Goal: Entertainment & Leisure: Consume media (video, audio)

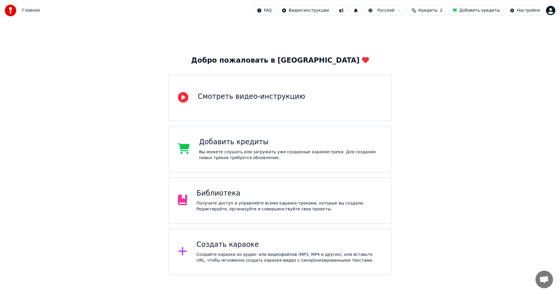
click at [245, 199] on div "Библиотека Получите доступ и управляйте всеми караоке-треками, которые вы созда…" at bounding box center [290, 200] width 186 height 23
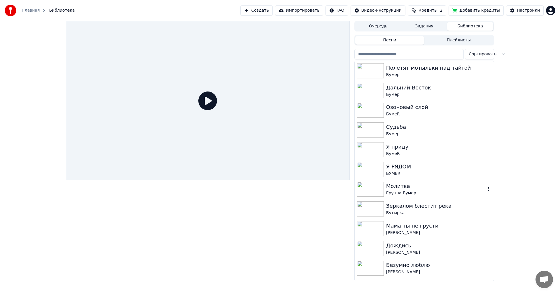
click at [376, 189] on img at bounding box center [370, 189] width 27 height 15
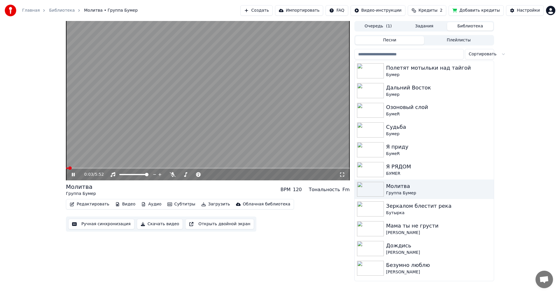
click at [342, 175] on icon at bounding box center [342, 174] width 6 height 5
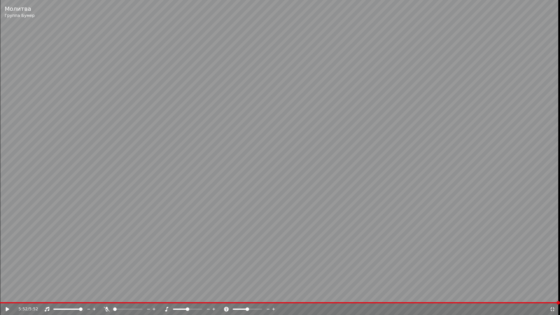
click at [229, 130] on video at bounding box center [280, 157] width 560 height 315
click at [554, 294] on icon at bounding box center [553, 309] width 4 height 4
